Goal: Task Accomplishment & Management: Manage account settings

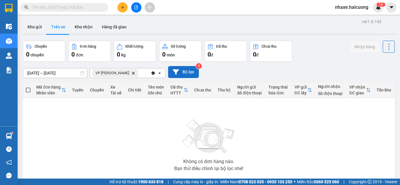
click at [179, 70] on button "Bộ lọc" at bounding box center [183, 72] width 31 height 12
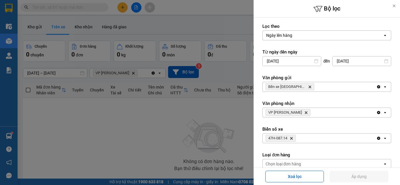
click at [114, 118] on div at bounding box center [200, 92] width 400 height 185
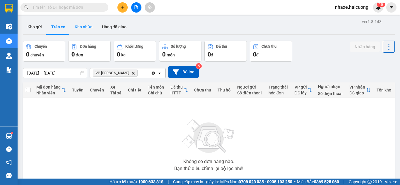
click at [86, 28] on button "Kho nhận" at bounding box center [83, 27] width 27 height 14
type input "[DATE] – [DATE]"
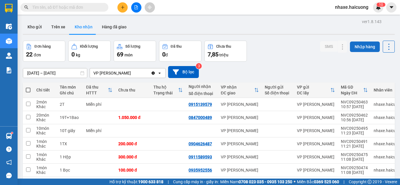
click at [360, 44] on button "Nhập hàng" at bounding box center [365, 47] width 30 height 11
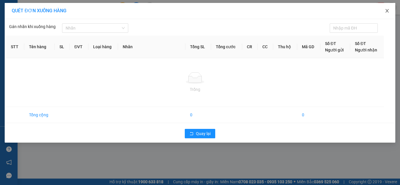
click at [387, 11] on icon "close" at bounding box center [386, 11] width 3 height 4
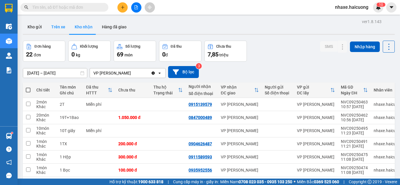
click at [60, 28] on button "Trên xe" at bounding box center [58, 27] width 23 height 14
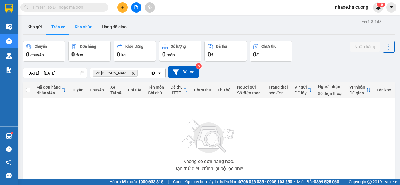
click at [86, 28] on button "Kho nhận" at bounding box center [83, 27] width 27 height 14
type input "[DATE] – [DATE]"
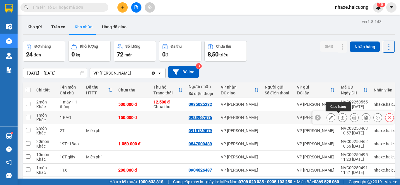
click at [341, 119] on icon at bounding box center [343, 118] width 4 height 4
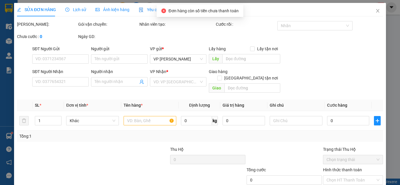
type input "0983967576"
type input "150.000"
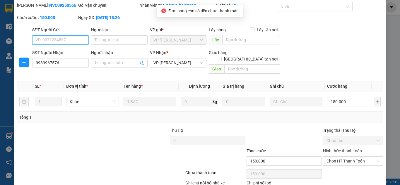
scroll to position [29, 0]
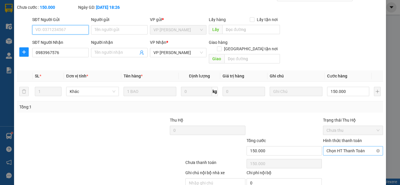
click at [346, 147] on span "Chọn HT Thanh Toán" at bounding box center [352, 151] width 53 height 9
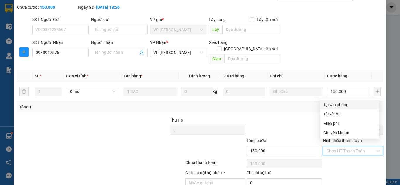
click at [340, 104] on div "Tại văn phòng" at bounding box center [349, 105] width 52 height 6
type input "0"
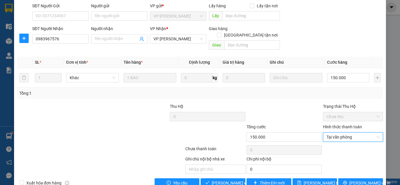
scroll to position [51, 0]
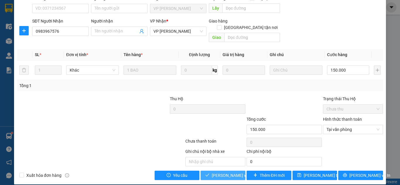
click at [221, 172] on span "[PERSON_NAME] và Giao hàng" at bounding box center [240, 175] width 56 height 6
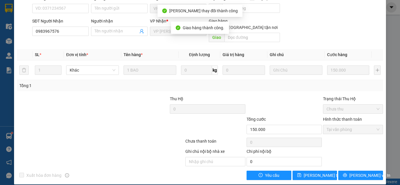
scroll to position [0, 0]
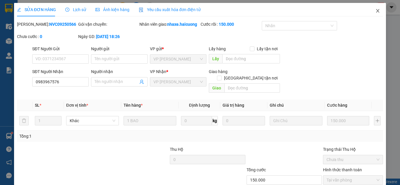
click at [375, 9] on icon "close" at bounding box center [377, 10] width 5 height 5
